Goal: Information Seeking & Learning: Learn about a topic

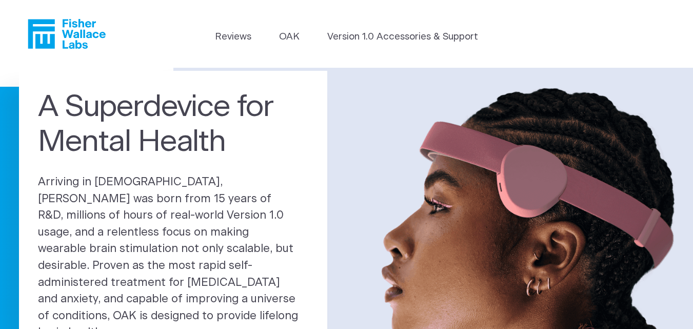
click at [72, 36] on icon "Fisher Wallace" at bounding box center [67, 34] width 78 height 30
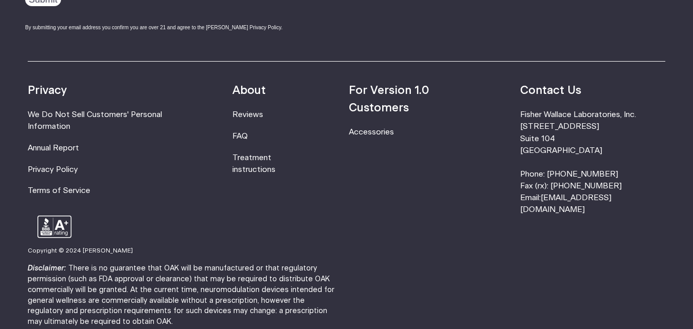
scroll to position [3365, 0]
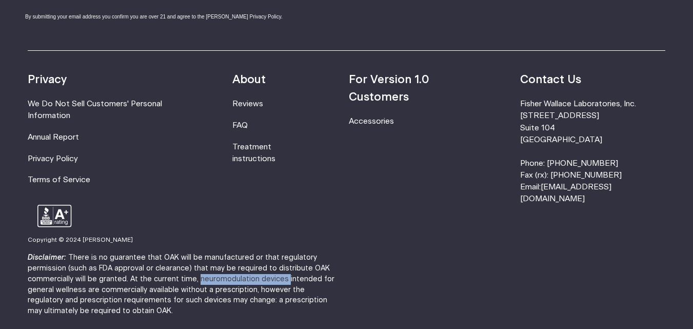
copy p "[MEDICAL_DATA] devices"
drag, startPoint x: 123, startPoint y: 227, endPoint x: 208, endPoint y: 224, distance: 84.6
click at [208, 252] on p "Disclaimer: There is no guarantee that OAK will be manufactured or that regulat…" at bounding box center [185, 284] width 314 height 64
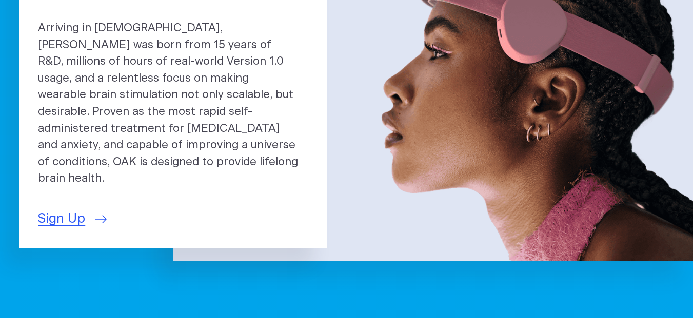
scroll to position [85, 0]
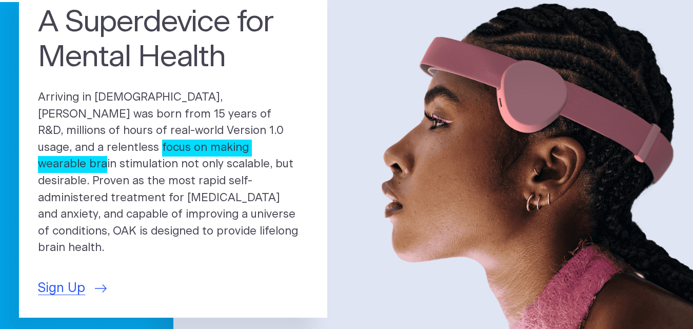
drag, startPoint x: 244, startPoint y: 150, endPoint x: 125, endPoint y: 166, distance: 120.0
click at [125, 166] on p "Arriving in [DEMOGRAPHIC_DATA], [PERSON_NAME] was born from 15 years of R&D, mi…" at bounding box center [173, 172] width 270 height 167
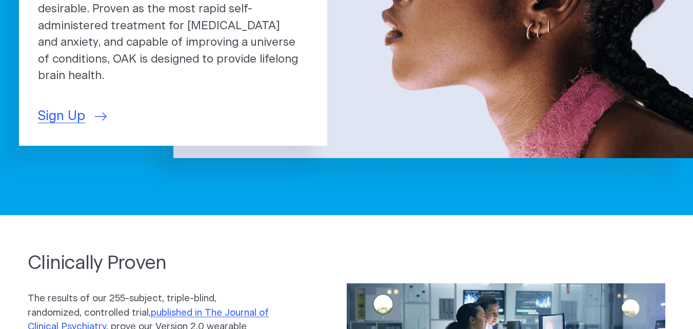
scroll to position [0, 0]
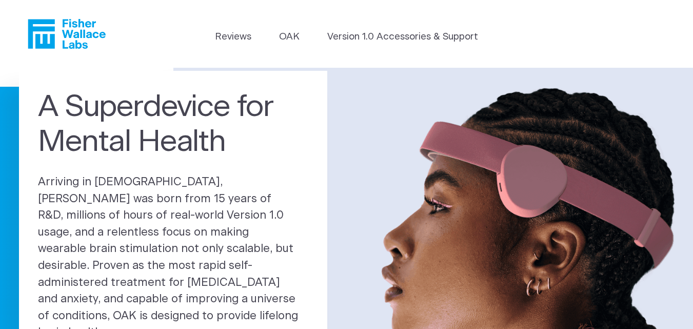
click at [636, 57] on header "Reviews [GEOGRAPHIC_DATA] Version 1.0 Accessories & Support" at bounding box center [346, 34] width 693 height 68
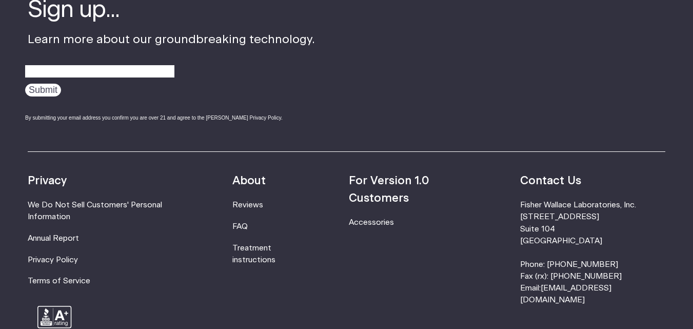
scroll to position [3281, 0]
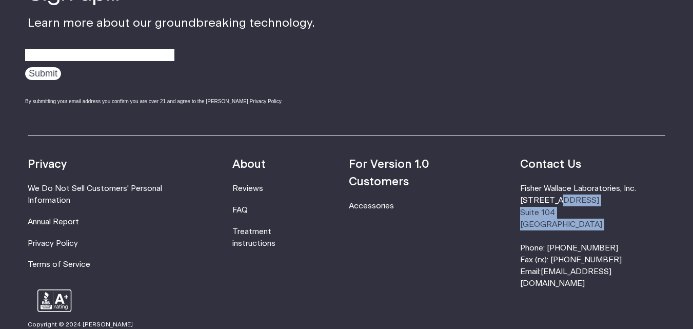
drag, startPoint x: 548, startPoint y: 160, endPoint x: 618, endPoint y: 191, distance: 76.9
click at [618, 191] on li "[PERSON_NAME] Laboratories, Inc. [STREET_ADDRESS] Phone: [PHONE_NUMBER] Fax (rx…" at bounding box center [592, 236] width 145 height 107
copy li "[STREET_ADDRESS]"
